Goal: Register for event/course

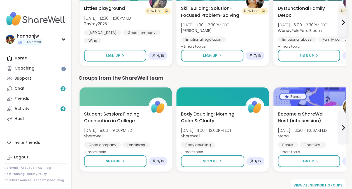
scroll to position [521, 0]
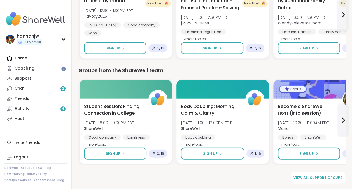
click at [37, 59] on div "Home Coaching Support Chat 2 Friends Activity 4 Host" at bounding box center [35, 88] width 62 height 71
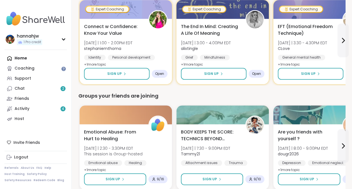
scroll to position [0, 0]
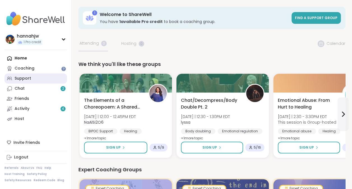
click at [41, 78] on link "Support" at bounding box center [35, 78] width 62 height 10
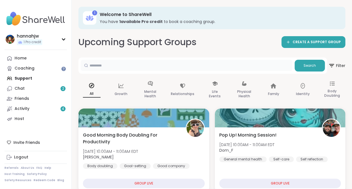
click at [127, 66] on input "text" at bounding box center [187, 65] width 212 height 11
type input "**********"
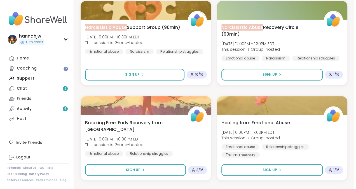
scroll to position [113, 0]
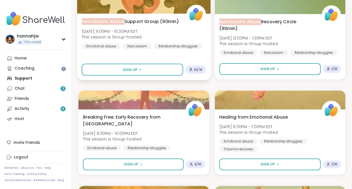
click at [172, 59] on div "Narcissistic Abuse Support Group (90min) [DATE] 9:00PM - 10:30PM EDT This sessi…" at bounding box center [143, 46] width 133 height 67
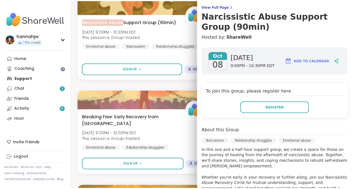
scroll to position [45, 0]
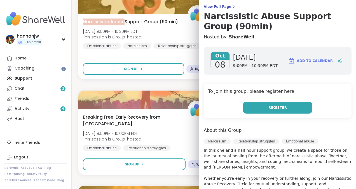
click at [259, 108] on button "Register" at bounding box center [277, 108] width 69 height 12
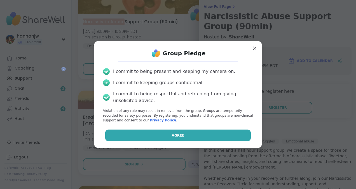
click at [204, 133] on button "Agree" at bounding box center [178, 135] width 146 height 12
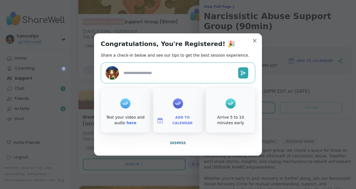
type textarea "*"
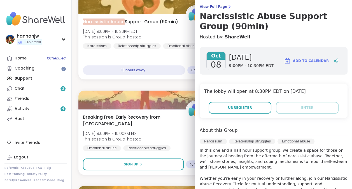
click at [306, 60] on span "Add to Calendar" at bounding box center [311, 60] width 36 height 5
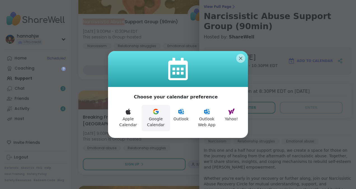
click at [158, 124] on button "Google Calendar" at bounding box center [156, 118] width 29 height 26
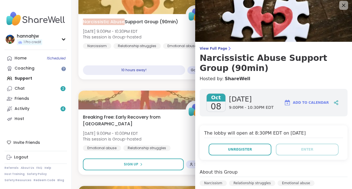
scroll to position [0, 0]
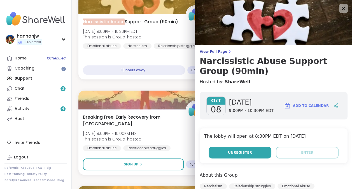
click at [261, 156] on button "Unregister" at bounding box center [240, 152] width 63 height 12
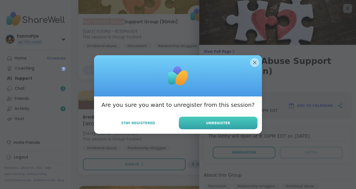
click at [214, 125] on span "Unregister" at bounding box center [218, 122] width 24 height 5
